Goal: Information Seeking & Learning: Find specific fact

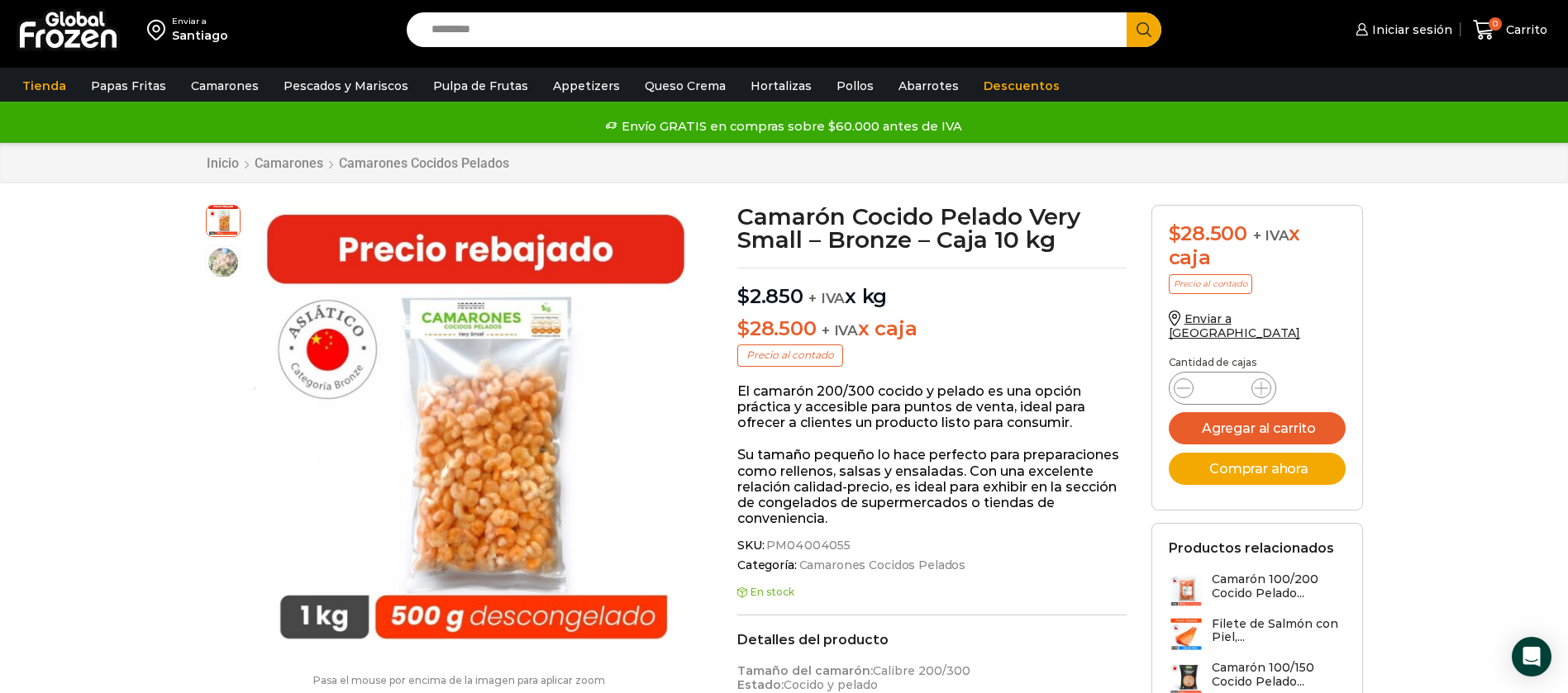
scroll to position [1, 0]
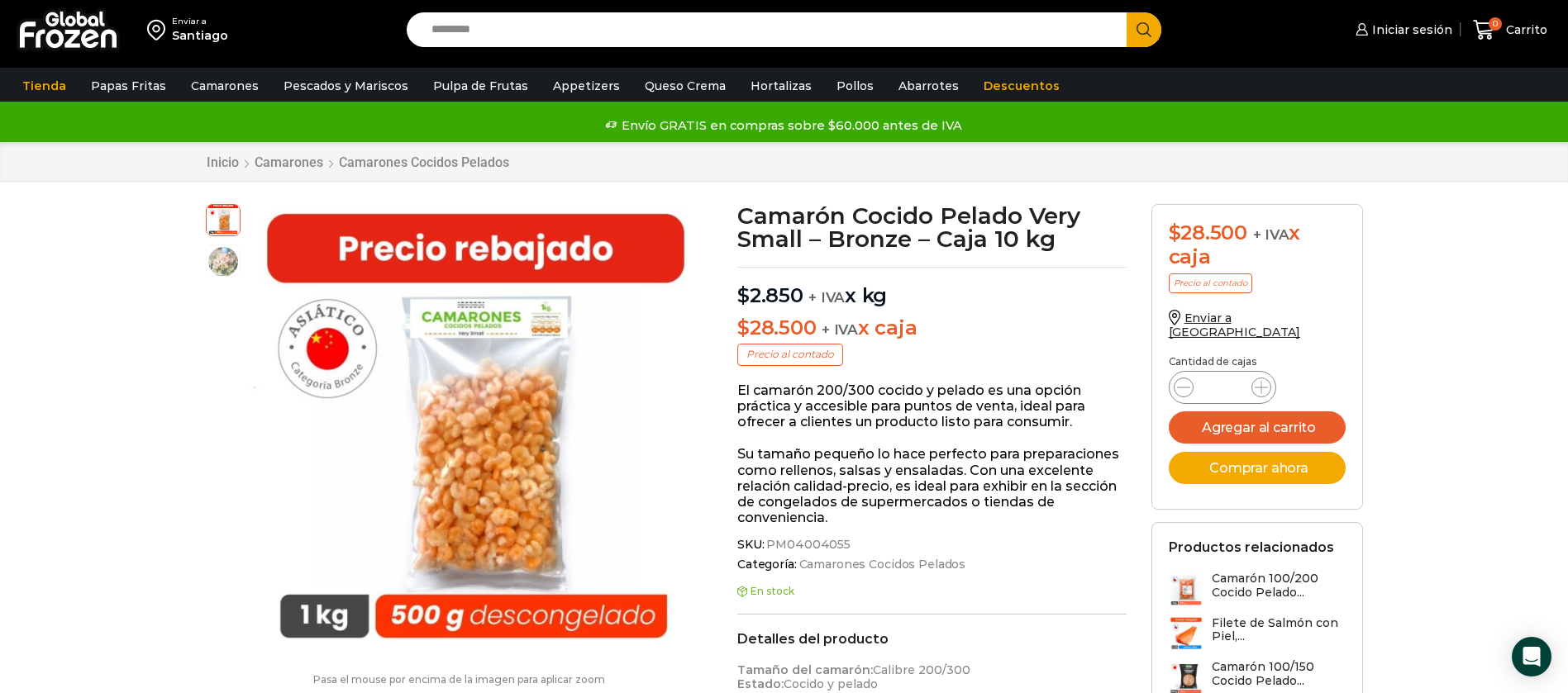
click at [536, 20] on input "Search input" at bounding box center [771, 30] width 696 height 35
type input "******"
click at [1127, 12] on button "Search" at bounding box center [1144, 30] width 35 height 35
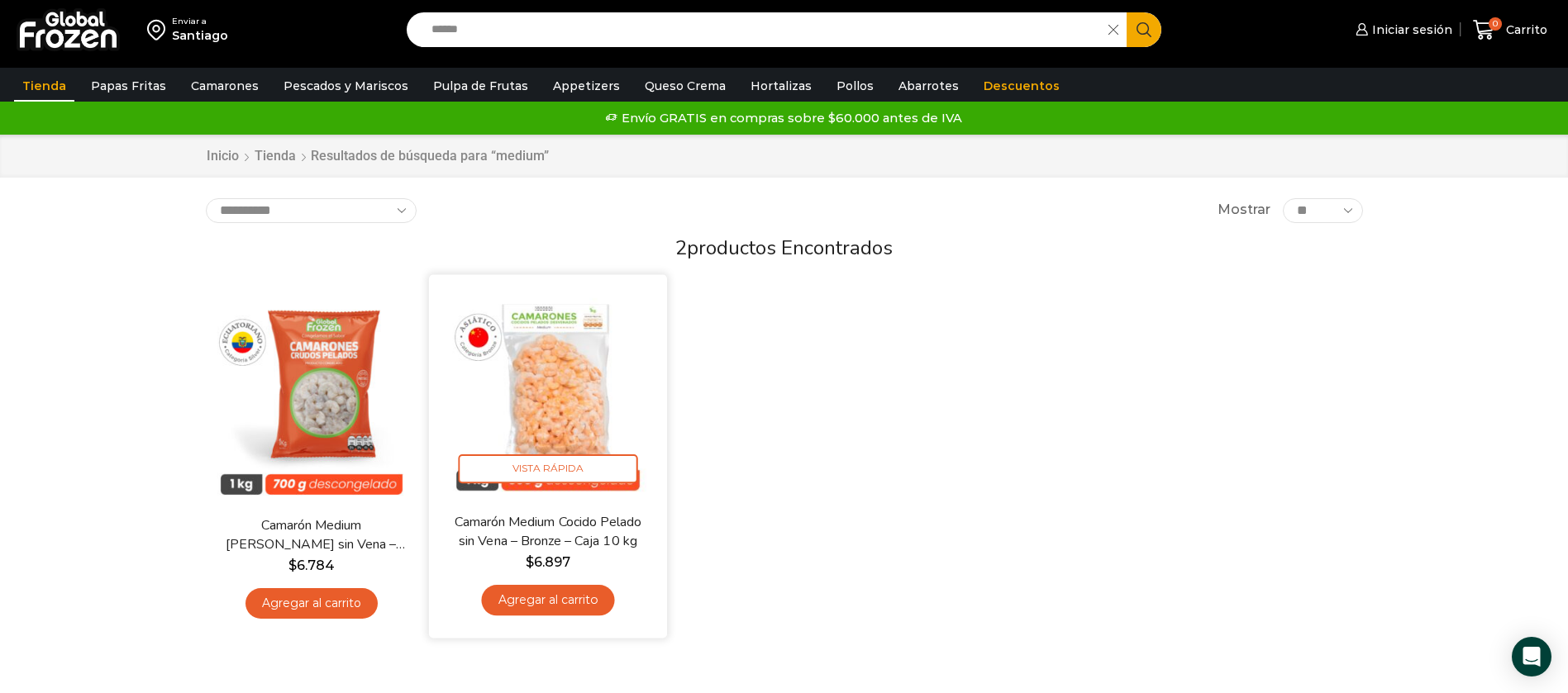
click at [536, 356] on img at bounding box center [548, 394] width 213 height 213
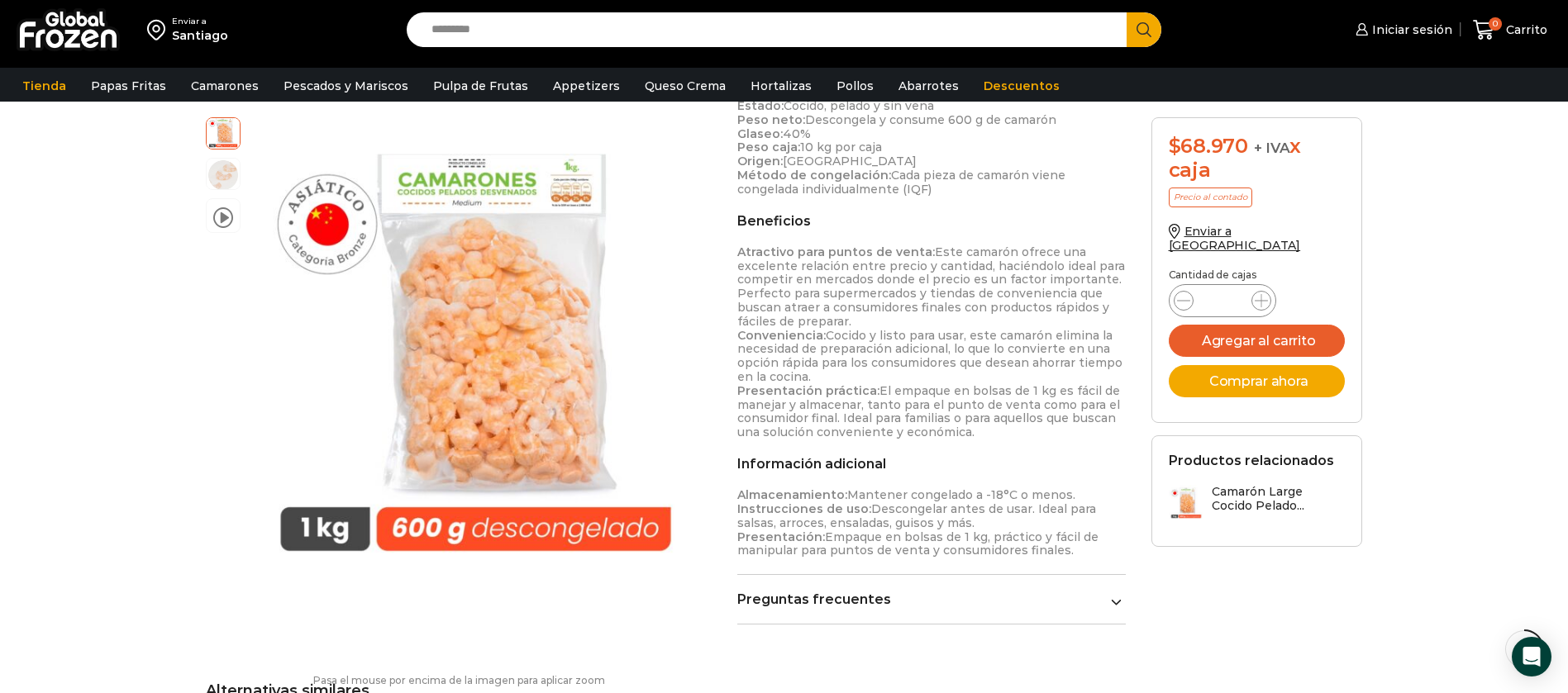
scroll to position [373, 0]
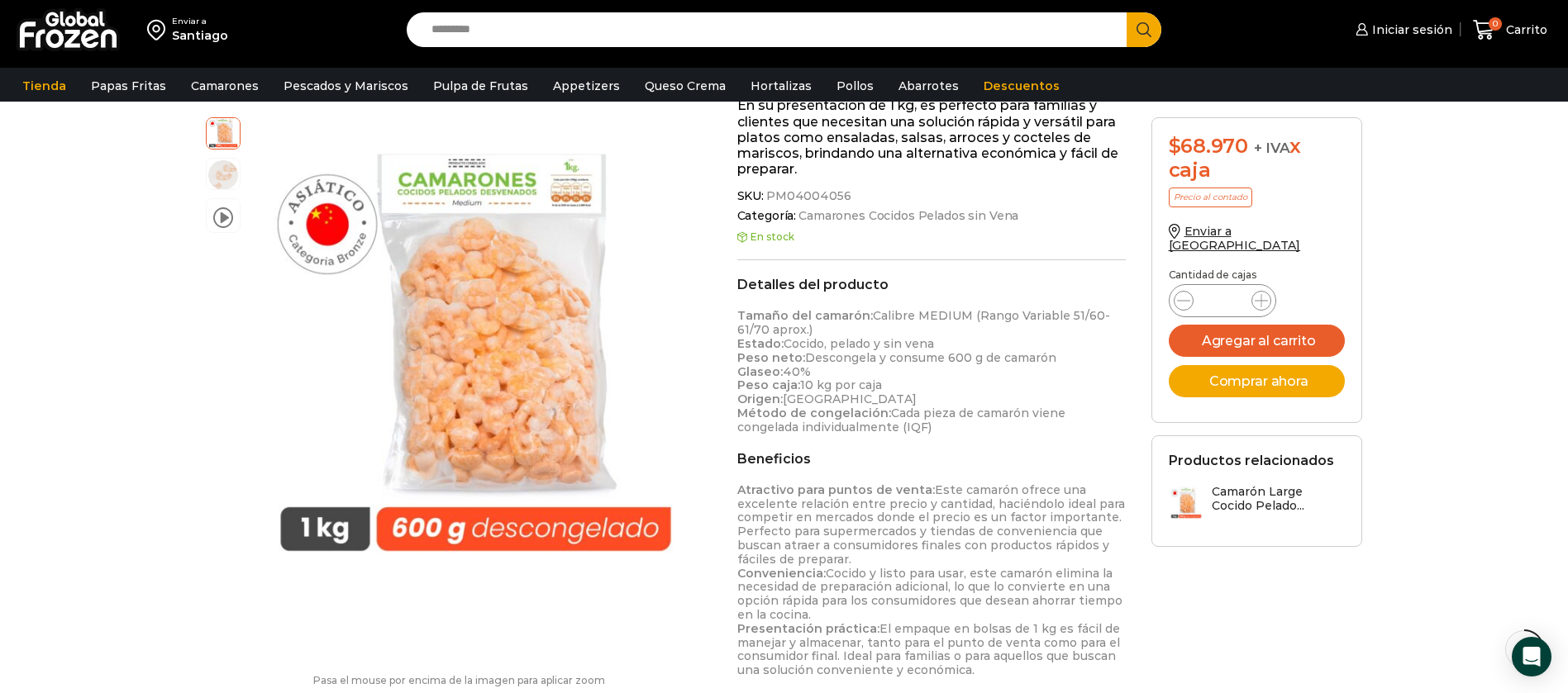
drag, startPoint x: 1061, startPoint y: 316, endPoint x: 812, endPoint y: 334, distance: 249.6
click at [812, 334] on p "Tamaño del camarón: Calibre MEDIUM (Rango Variable 51/60- 61/70 aprox.) Estado:…" at bounding box center [932, 372] width 389 height 125
copy p "51/60- 61/70 aprox.)"
